Goal: Task Accomplishment & Management: Use online tool/utility

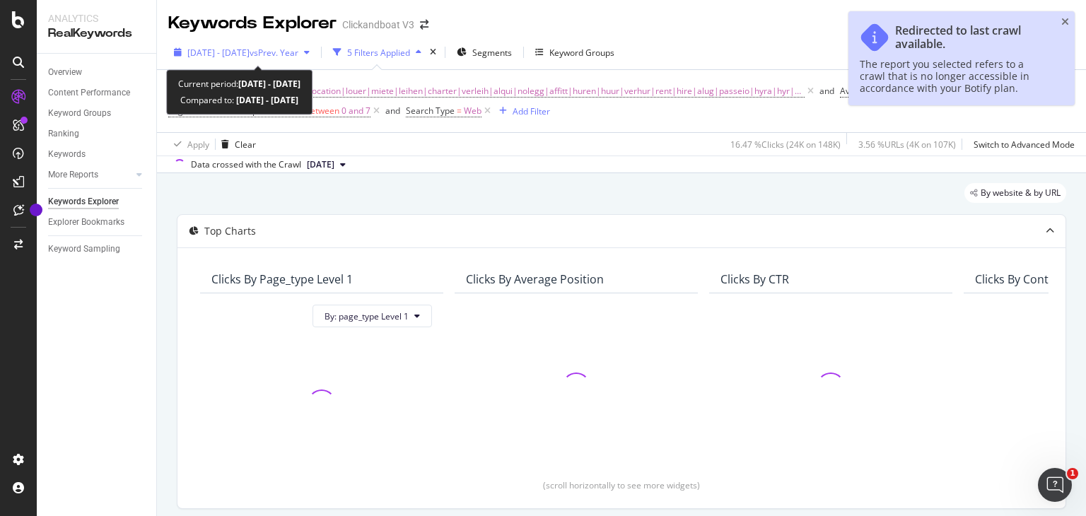
click at [298, 49] on span "vs Prev. Year" at bounding box center [274, 53] width 49 height 12
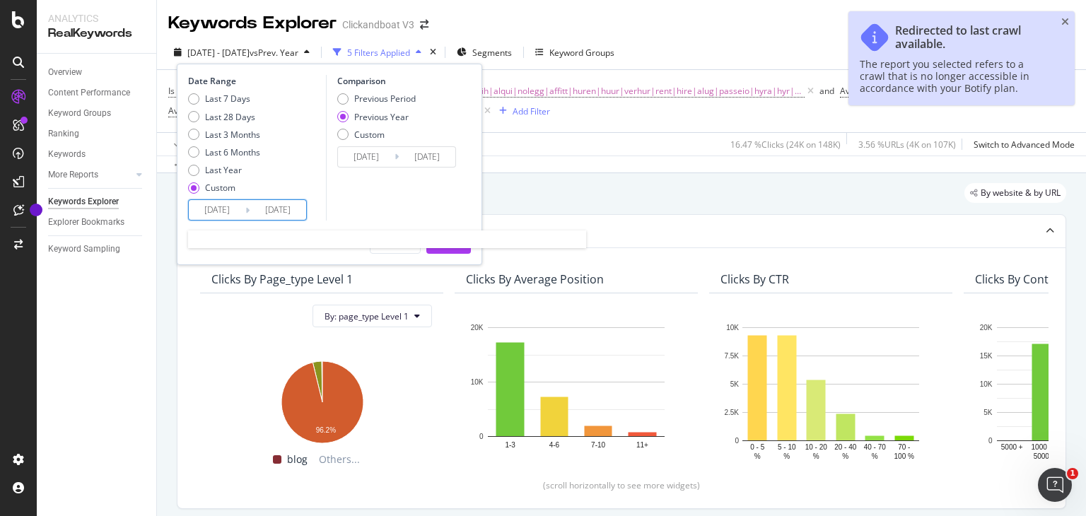
click at [218, 213] on input "[DATE]" at bounding box center [217, 210] width 57 height 20
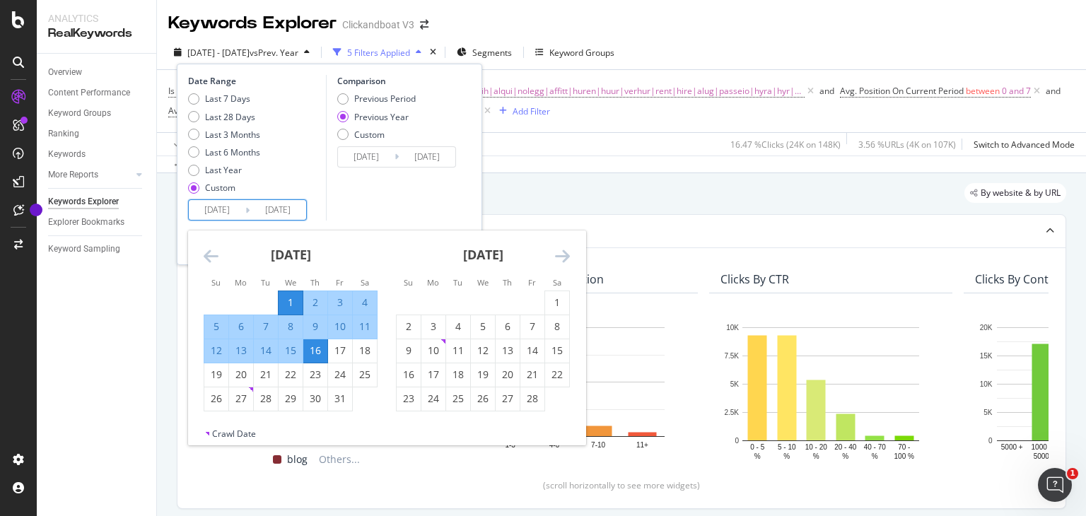
click at [568, 257] on icon "Move forward to switch to the next month." at bounding box center [562, 255] width 15 height 17
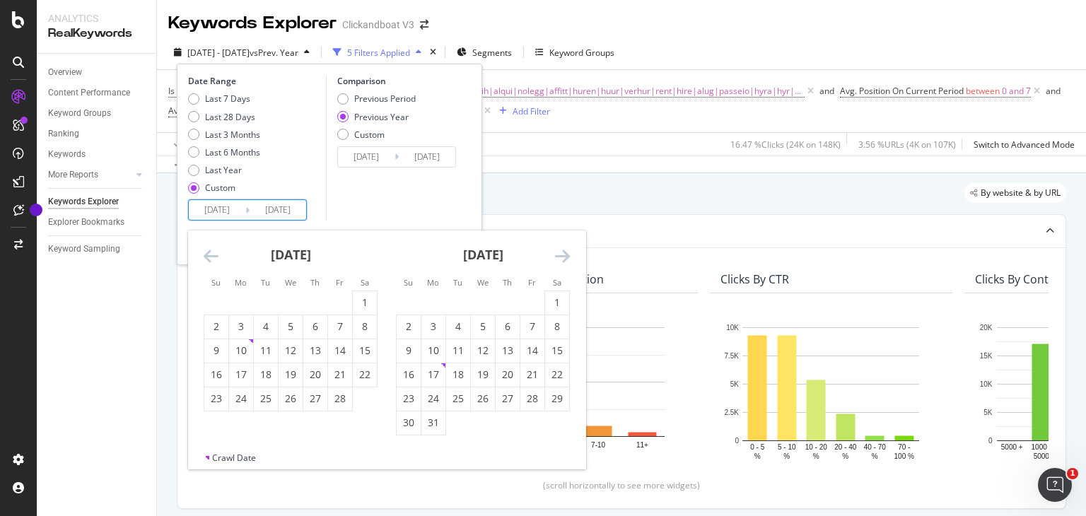
click at [568, 257] on icon "Move forward to switch to the next month." at bounding box center [562, 255] width 15 height 17
click at [561, 260] on icon "Move forward to switch to the next month." at bounding box center [562, 255] width 15 height 17
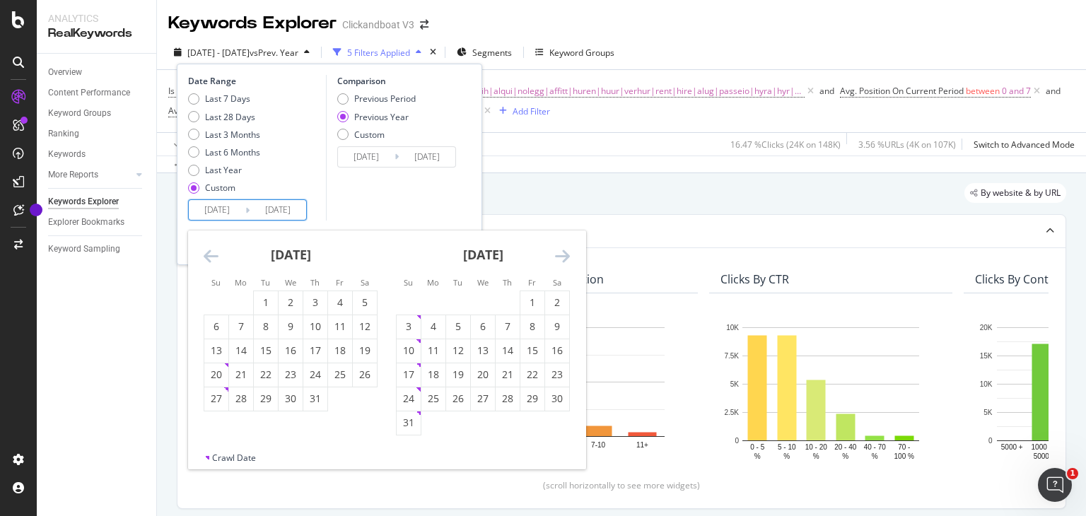
click at [561, 260] on icon "Move forward to switch to the next month." at bounding box center [562, 255] width 15 height 17
click at [423, 306] on div "1" at bounding box center [433, 302] width 24 height 14
type input "[DATE]"
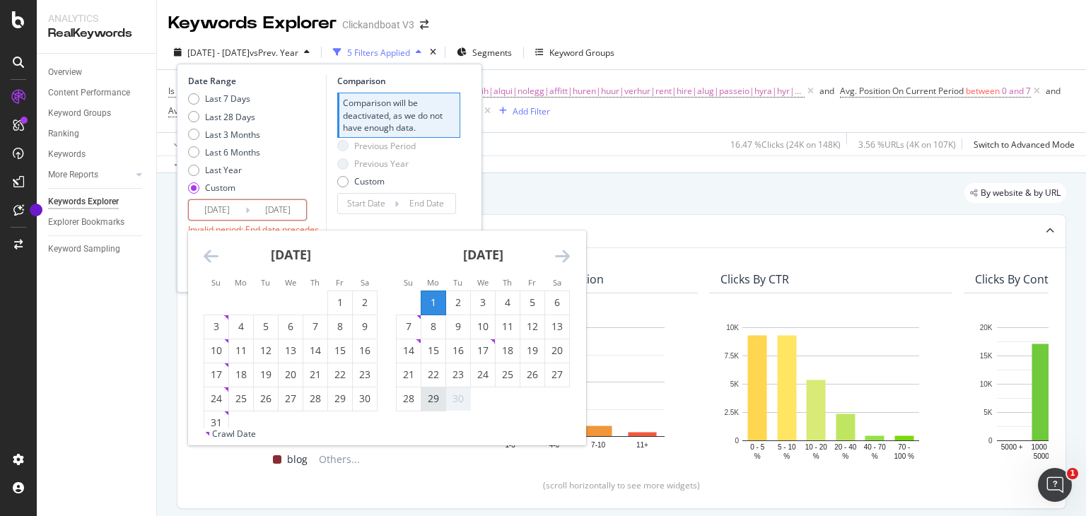
click at [429, 404] on div "29" at bounding box center [433, 399] width 24 height 14
type input "[DATE]"
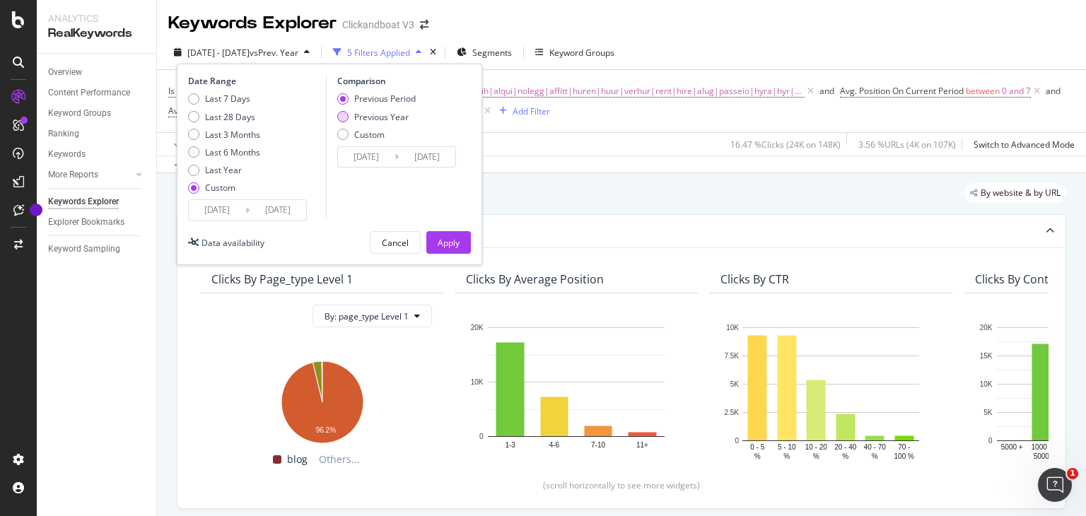
click at [377, 117] on div "Previous Year" at bounding box center [381, 117] width 54 height 12
type input "[DATE]"
click at [442, 245] on div "Apply" at bounding box center [449, 243] width 22 height 12
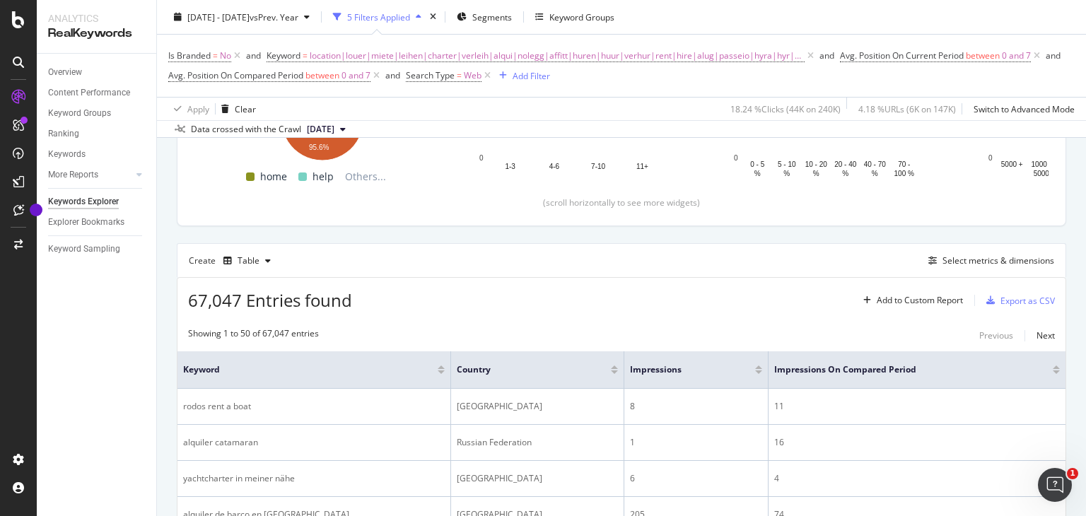
scroll to position [288, 0]
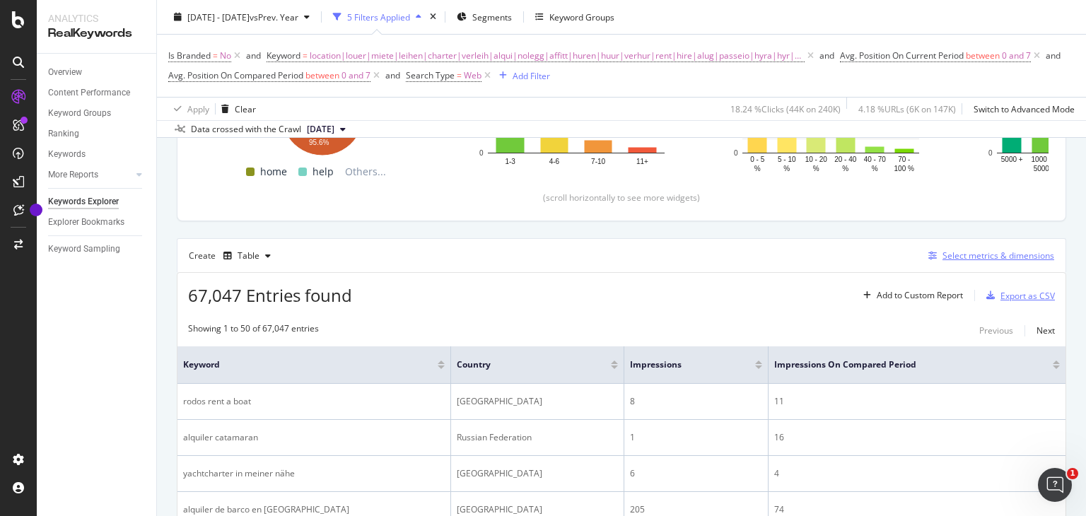
drag, startPoint x: 998, startPoint y: 295, endPoint x: 1002, endPoint y: 257, distance: 37.6
click at [1002, 257] on div "Select metrics & dimensions" at bounding box center [998, 256] width 112 height 12
click at [1024, 292] on div "Export as CSV" at bounding box center [1027, 296] width 54 height 12
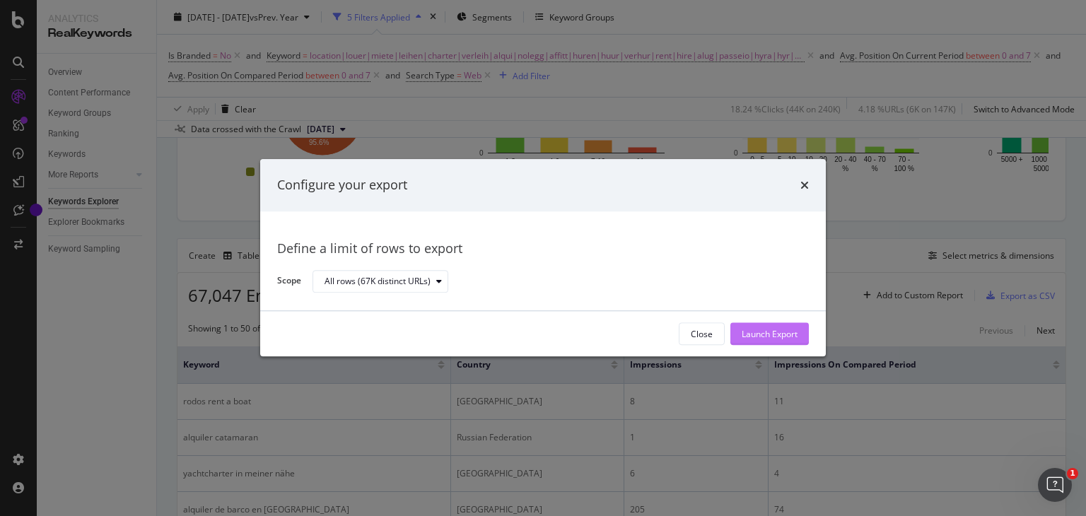
click at [755, 328] on div "Launch Export" at bounding box center [769, 334] width 56 height 12
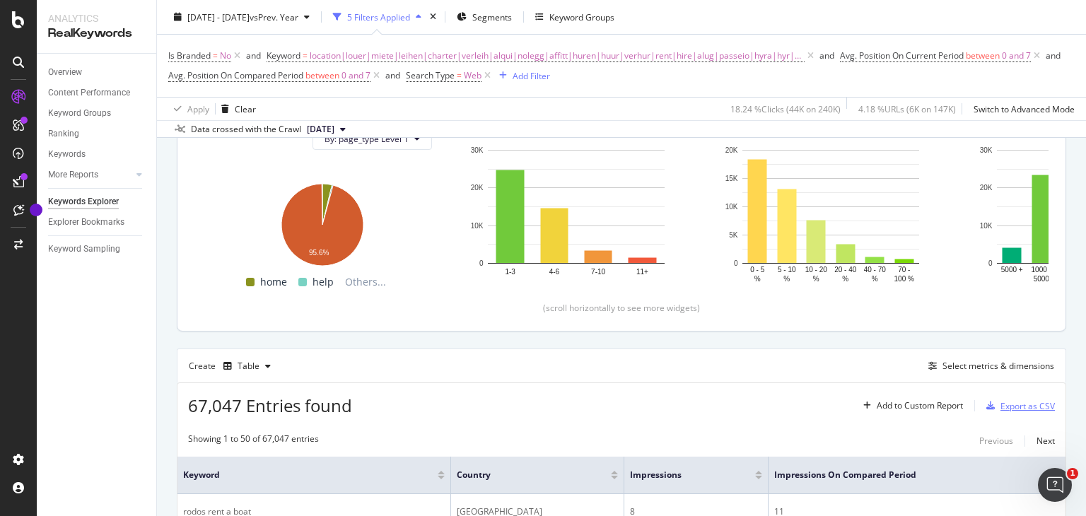
scroll to position [0, 0]
